Goal: Transaction & Acquisition: Obtain resource

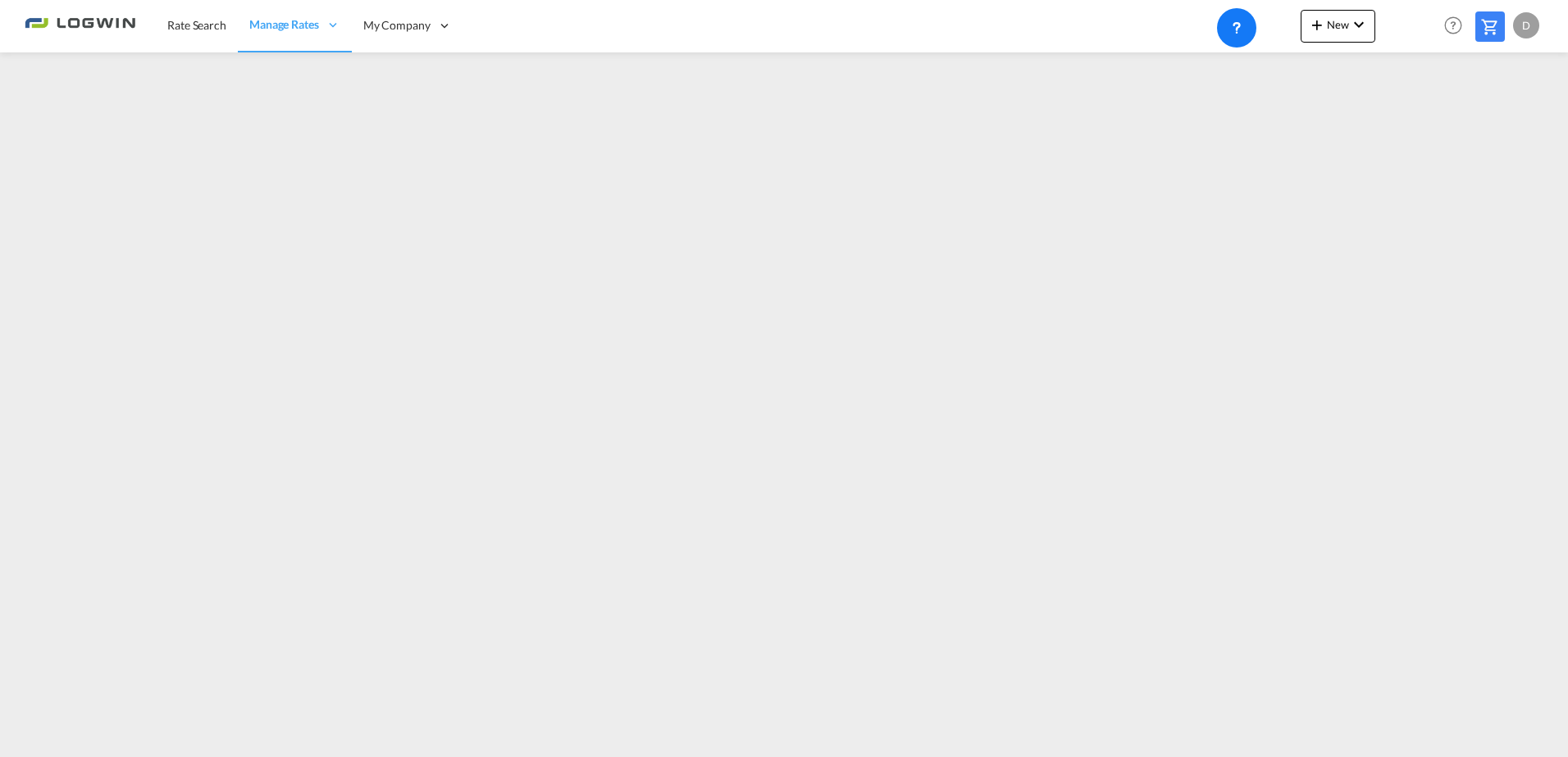
click at [1375, 23] on div at bounding box center [1407, 26] width 64 height 49
click at [1366, 26] on md-icon "icon-chevron-down" at bounding box center [1358, 24] width 20 height 20
click at [1435, 115] on div "Ratesheet" at bounding box center [1426, 123] width 61 height 41
click at [201, 21] on span "Rate Search" at bounding box center [196, 25] width 59 height 14
click at [1349, 25] on md-icon "icon-chevron-down" at bounding box center [1358, 24] width 20 height 20
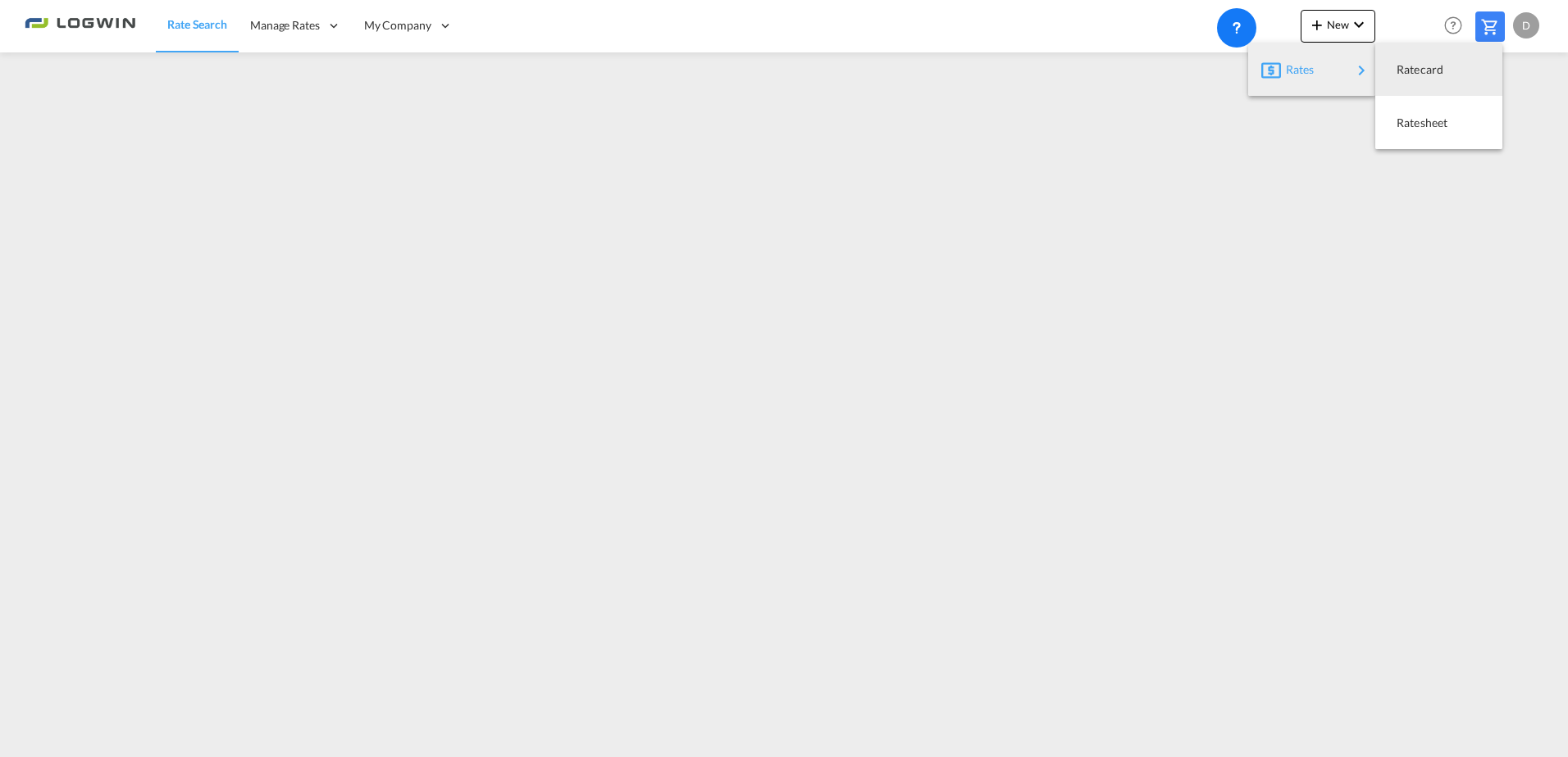
click at [208, 356] on md-backdrop at bounding box center [784, 378] width 1568 height 757
click at [1321, 33] on md-icon "icon-plus 400-fg" at bounding box center [1317, 24] width 20 height 20
click at [1414, 128] on span "Ratesheet" at bounding box center [1405, 123] width 18 height 33
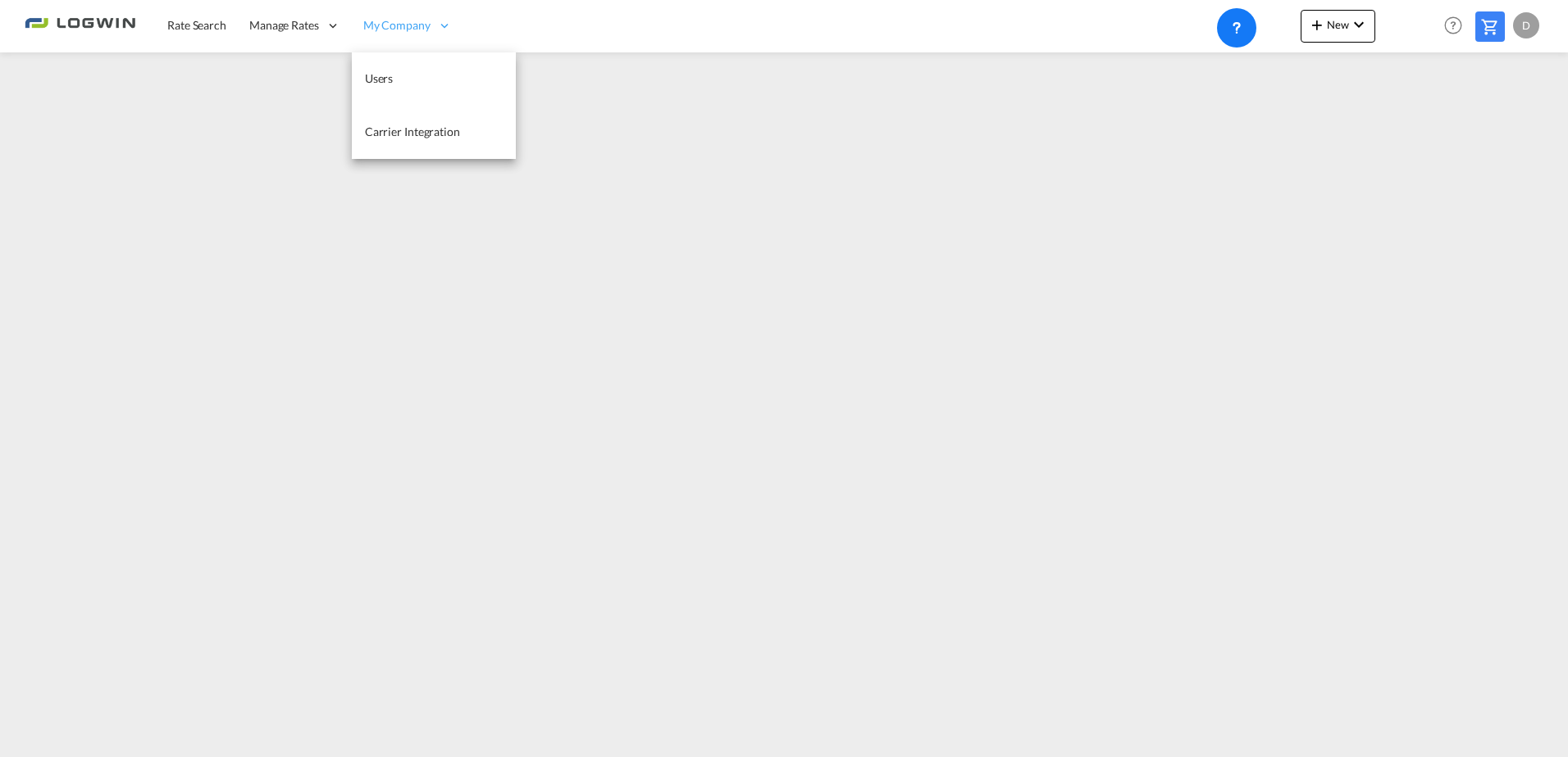
click at [461, 40] on div "My Company" at bounding box center [407, 26] width 112 height 53
